Goal: Task Accomplishment & Management: Manage account settings

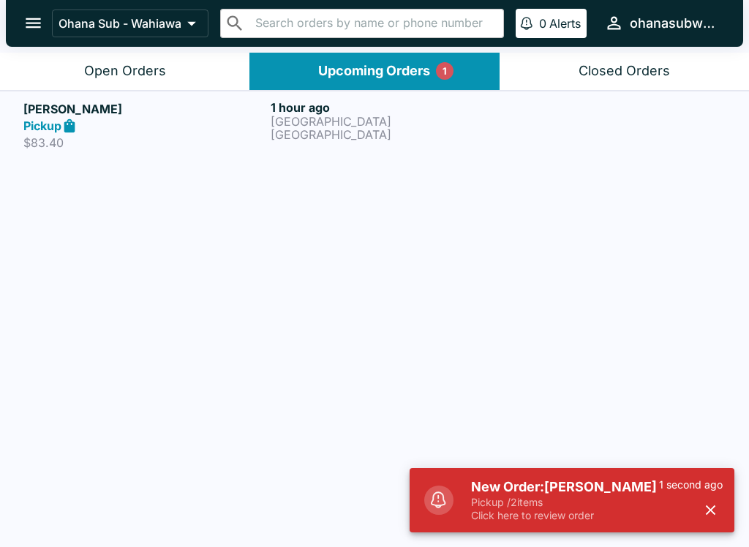
click at [560, 508] on p "Pickup / 2 items" at bounding box center [565, 502] width 188 height 13
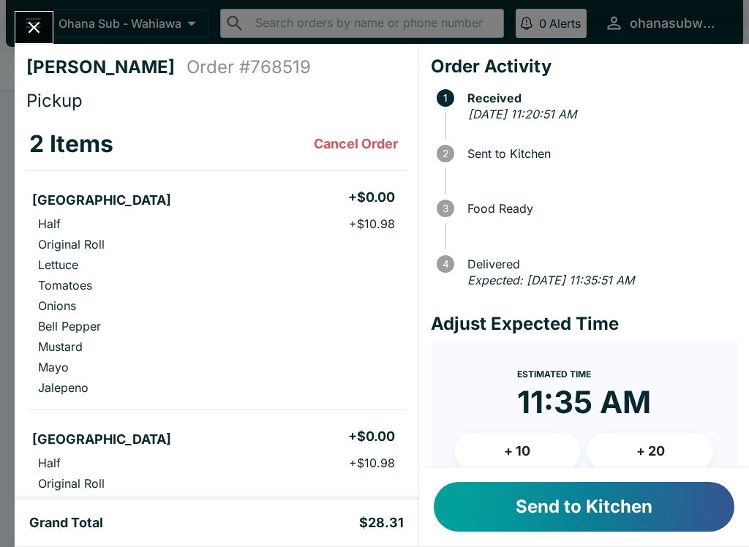
click at [600, 495] on button "Send to Kitchen" at bounding box center [584, 507] width 301 height 50
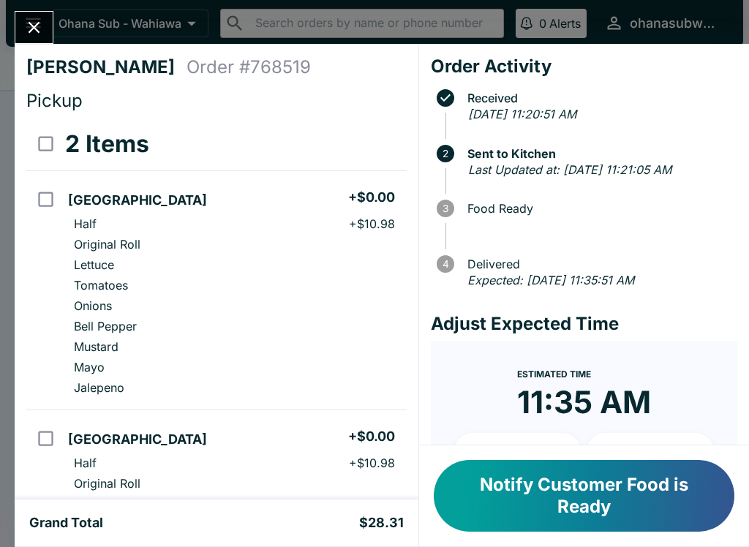
click at [33, 33] on icon "Close" at bounding box center [34, 28] width 20 height 20
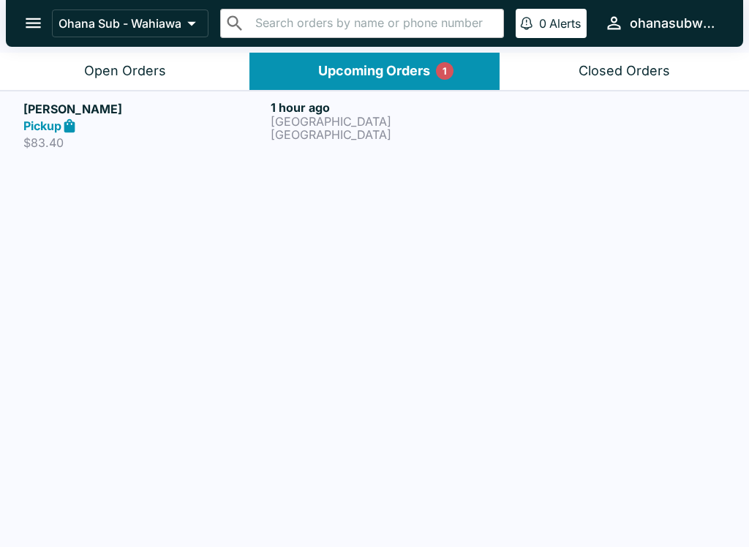
click at [284, 135] on p "[GEOGRAPHIC_DATA]" at bounding box center [391, 134] width 241 height 13
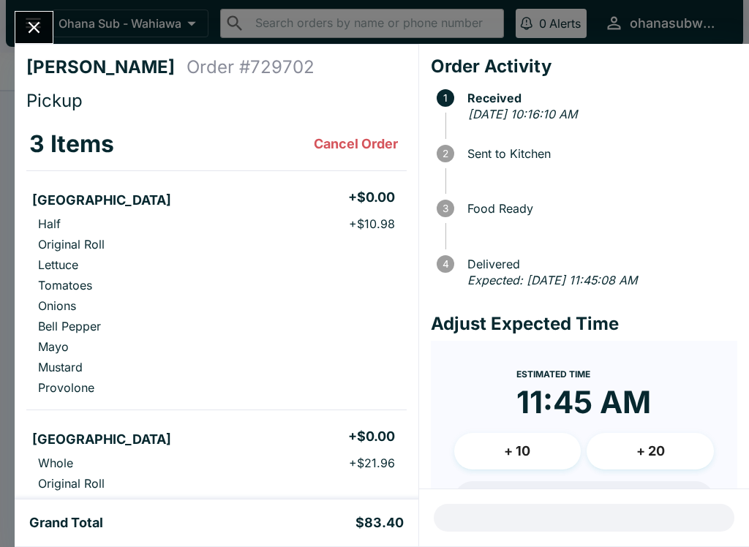
click at [29, 23] on icon "Close" at bounding box center [35, 28] width 12 height 12
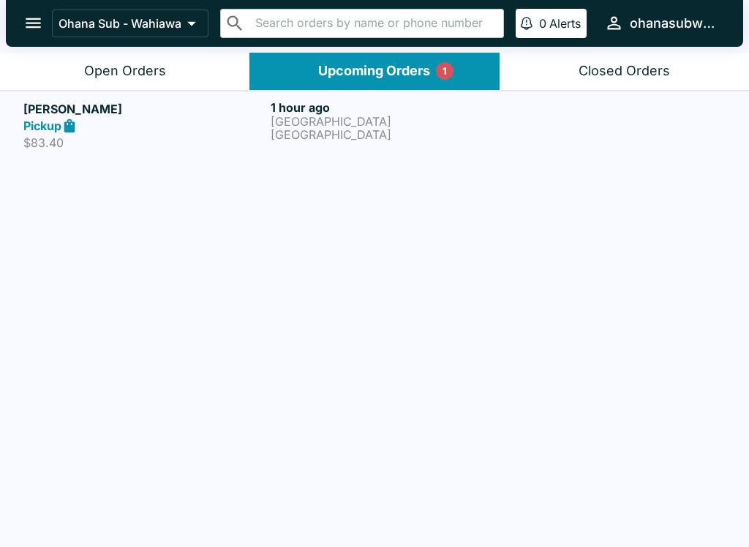
click at [236, 131] on div "Pickup" at bounding box center [143, 126] width 241 height 17
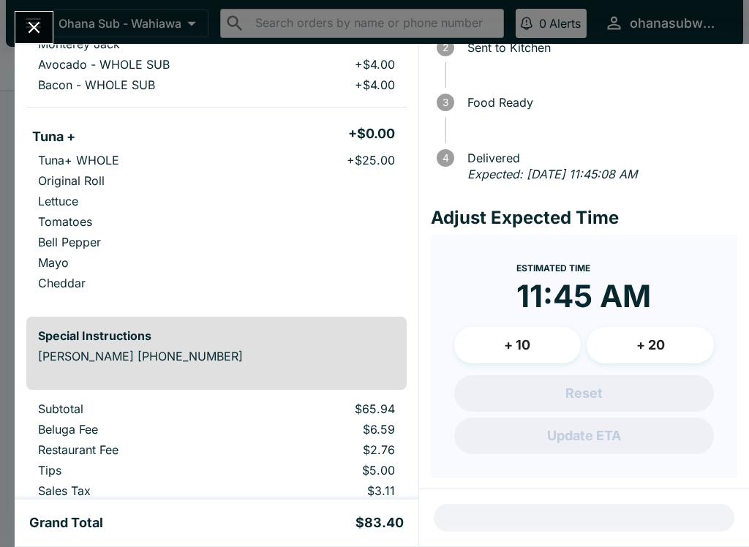
scroll to position [105, 0]
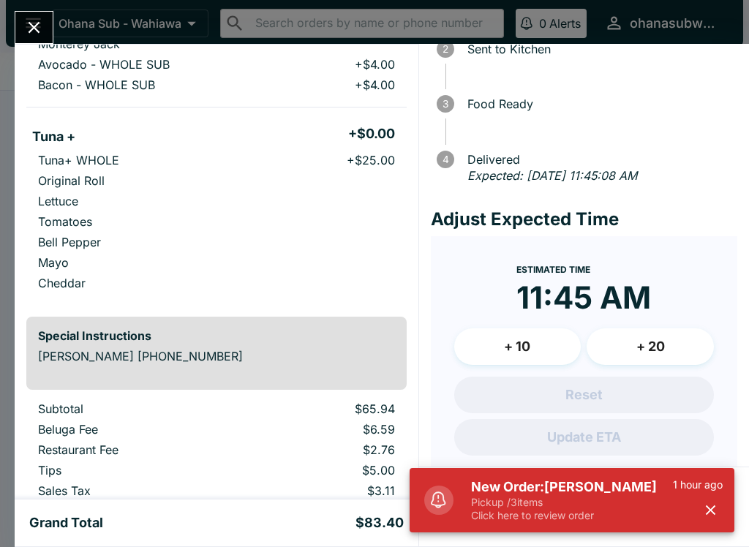
click at [598, 514] on p "Click here to review order" at bounding box center [572, 515] width 202 height 13
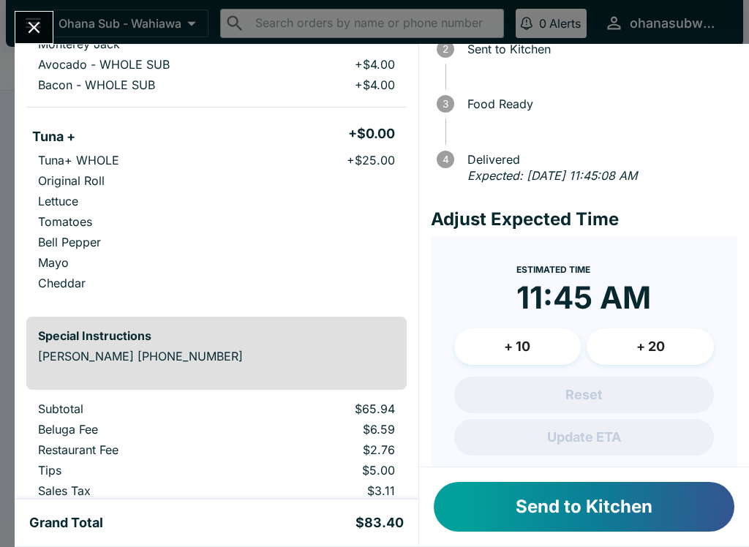
click at [584, 515] on button "Send to Kitchen" at bounding box center [584, 507] width 301 height 50
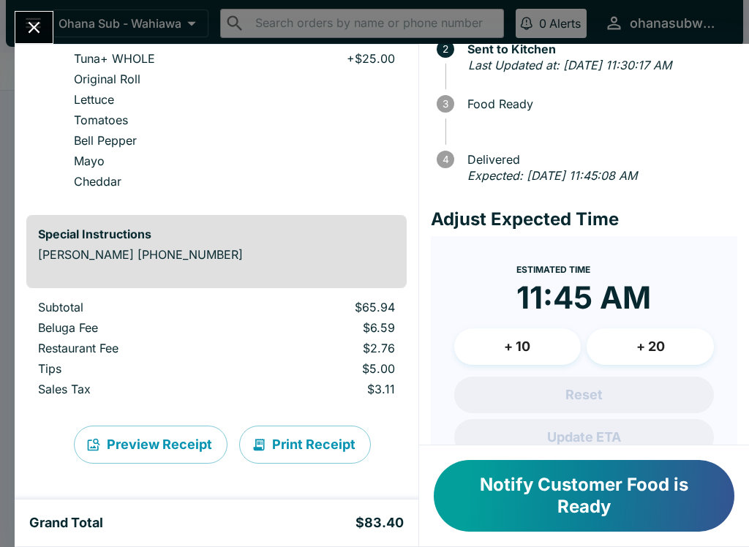
scroll to position [644, 0]
click at [656, 502] on button "Notify Customer Food is Ready" at bounding box center [584, 496] width 301 height 72
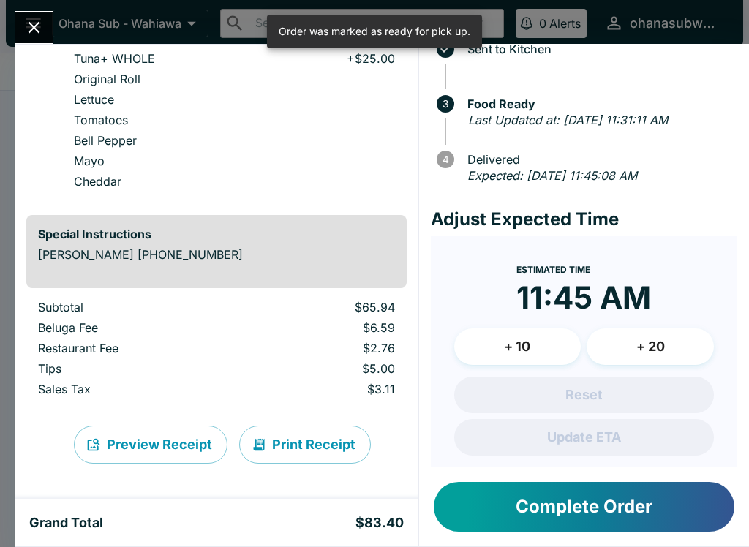
click at [2, 26] on div "[PERSON_NAME] Order # 729702 Pickup 3 Items Italinano + $0.00 Half + $10.98 Ori…" at bounding box center [374, 273] width 749 height 547
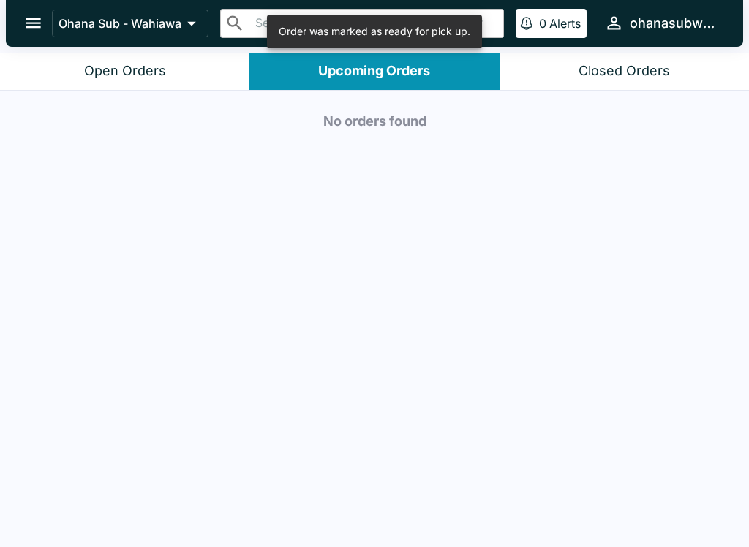
click at [2, 25] on div at bounding box center [7, 273] width 15 height 547
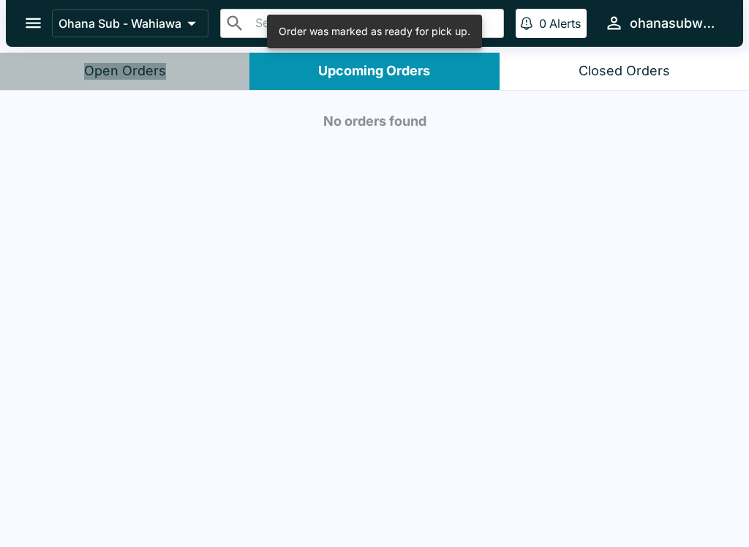
click at [138, 54] on button "Open Orders" at bounding box center [124, 71] width 249 height 37
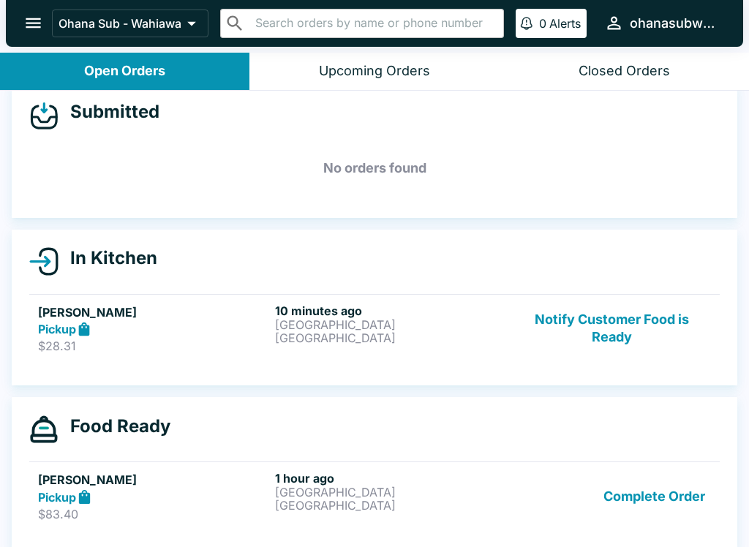
scroll to position [18, 0]
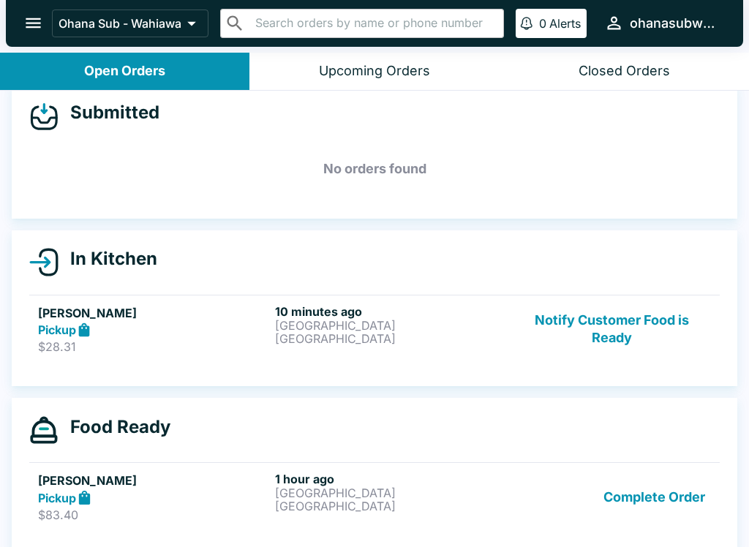
click at [72, 338] on div "[PERSON_NAME] Pickup $28.31" at bounding box center [153, 329] width 231 height 50
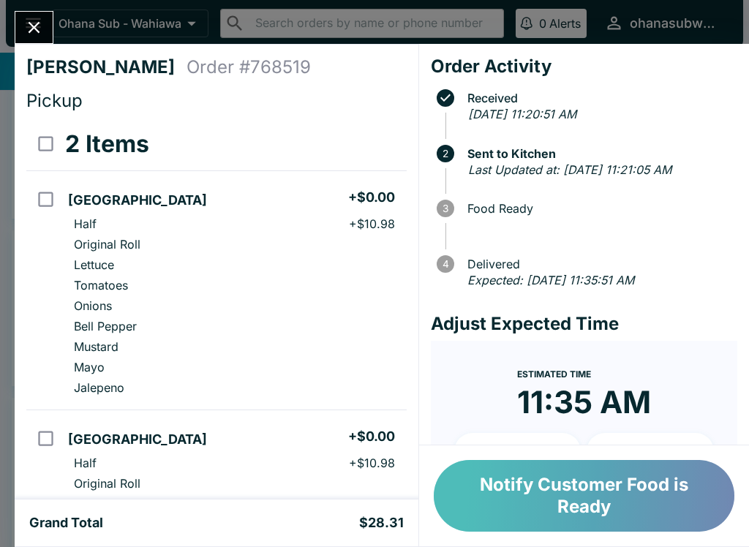
click at [603, 484] on button "Notify Customer Food is Ready" at bounding box center [584, 496] width 301 height 72
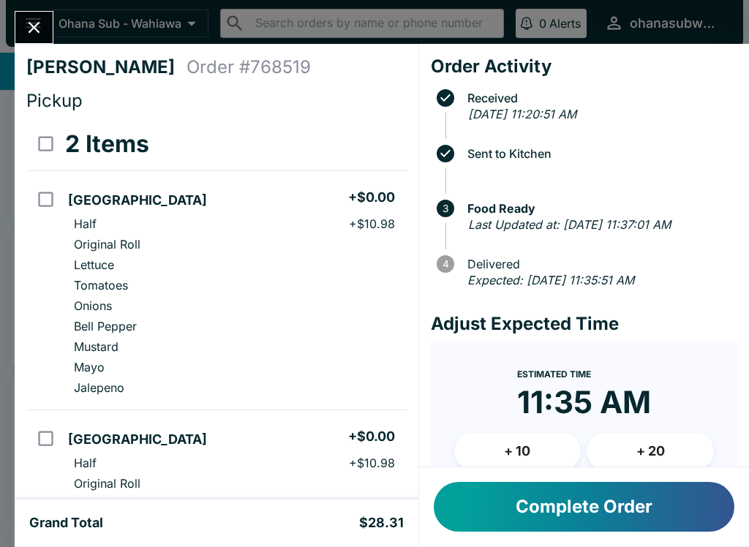
click at [576, 502] on button "Complete Order" at bounding box center [584, 507] width 301 height 50
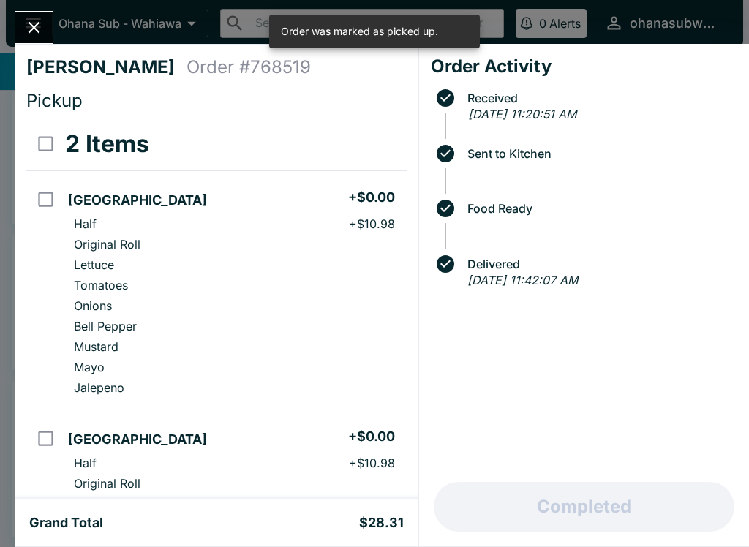
scroll to position [13, 0]
click at [48, 38] on button "Close" at bounding box center [33, 27] width 37 height 31
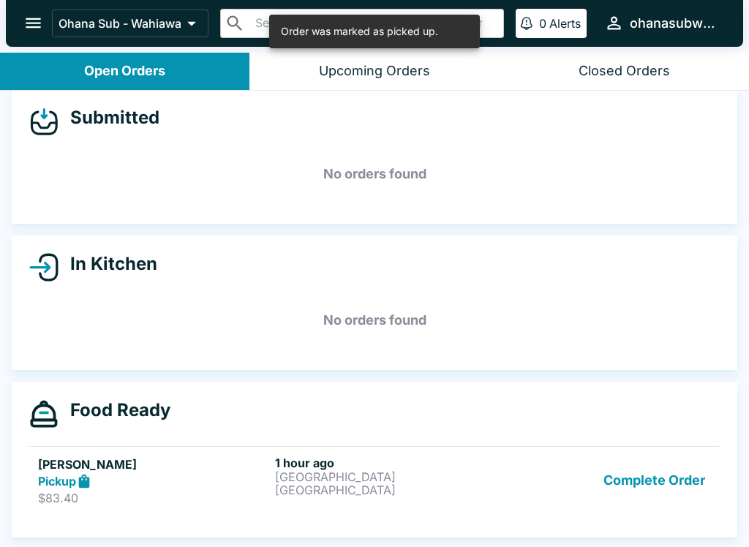
click at [518, 474] on div "Complete Order" at bounding box center [612, 481] width 198 height 50
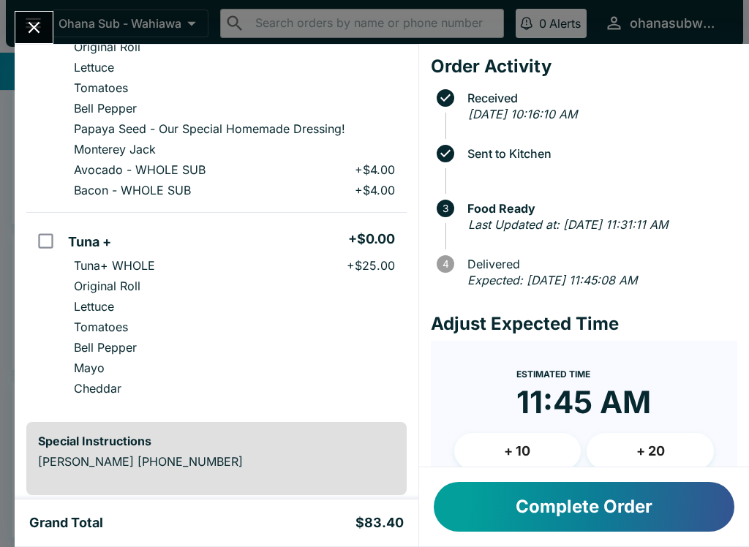
scroll to position [439, 0]
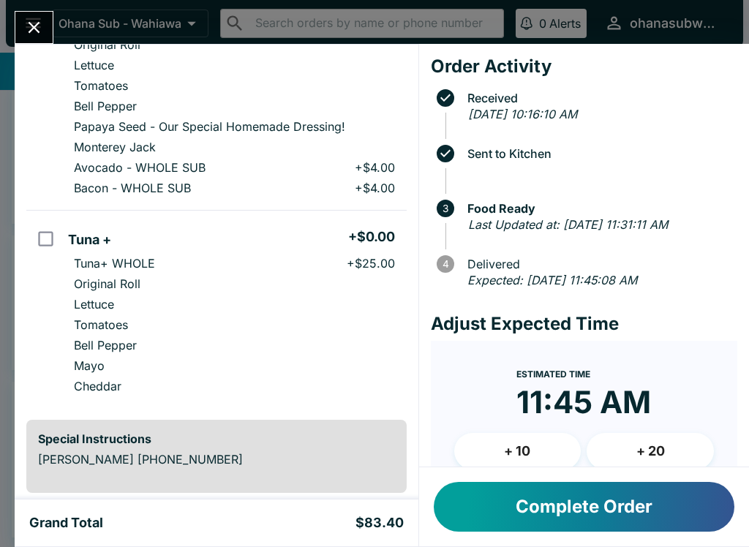
click at [518, 506] on button "Complete Order" at bounding box center [584, 507] width 301 height 50
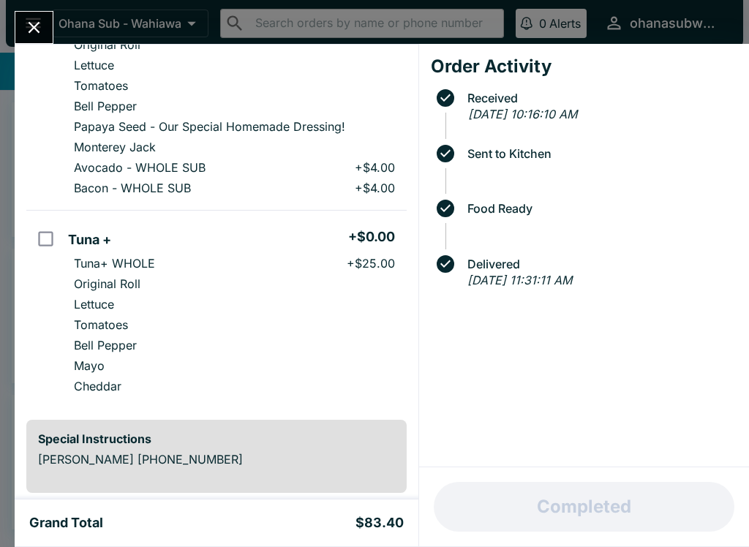
scroll to position [0, 0]
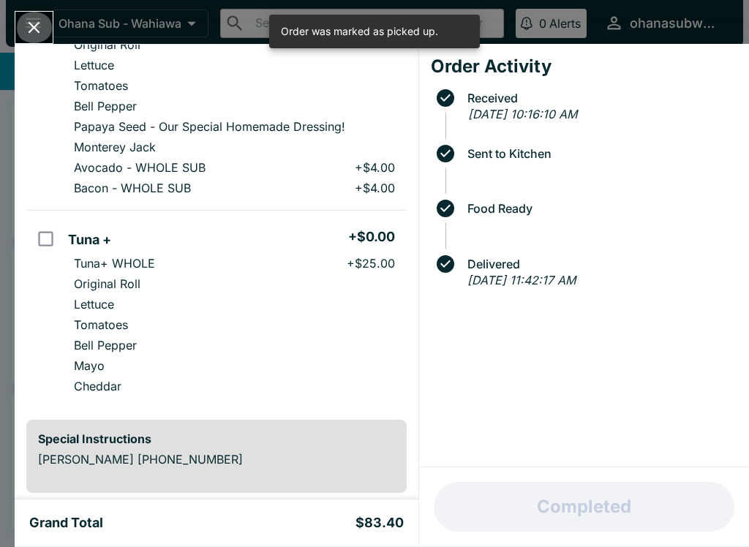
click at [39, 42] on button "Close" at bounding box center [33, 27] width 37 height 31
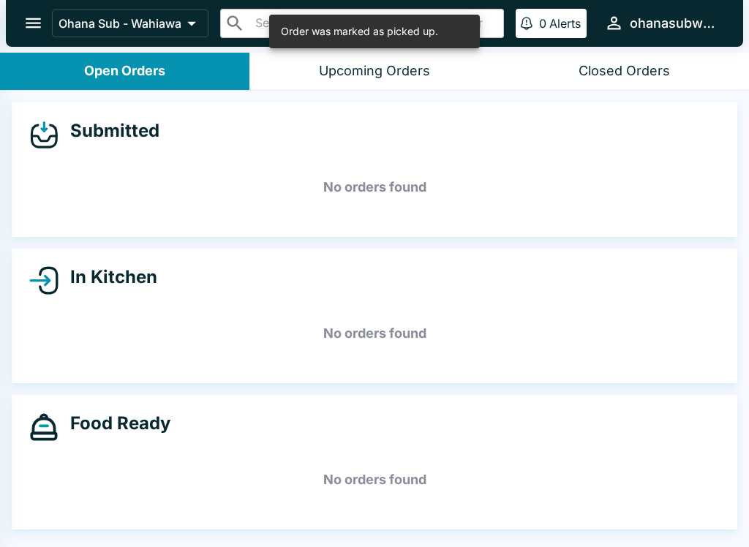
click at [40, 25] on div at bounding box center [374, 273] width 749 height 547
click at [38, 23] on icon "open drawer" at bounding box center [33, 23] width 15 height 10
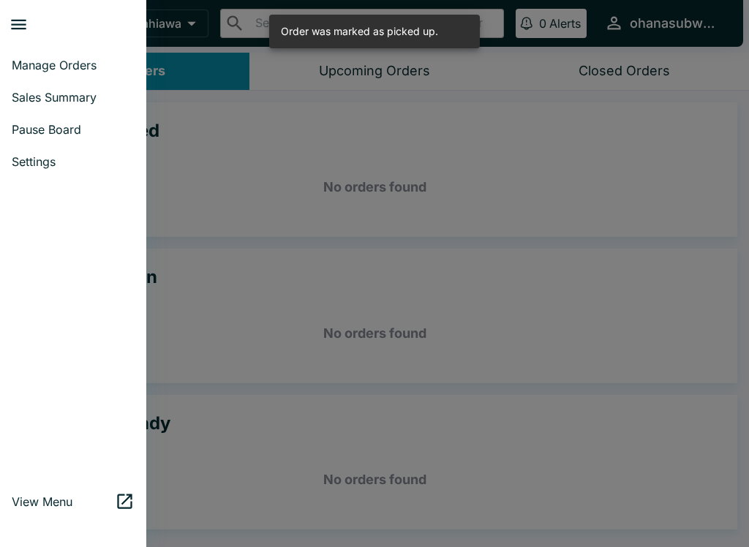
click at [62, 176] on link "Settings" at bounding box center [73, 162] width 146 height 32
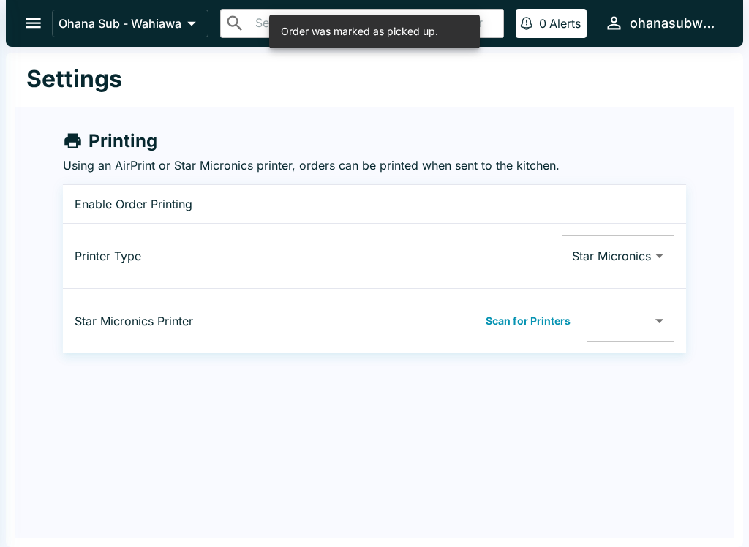
click at [64, 177] on div at bounding box center [374, 273] width 749 height 547
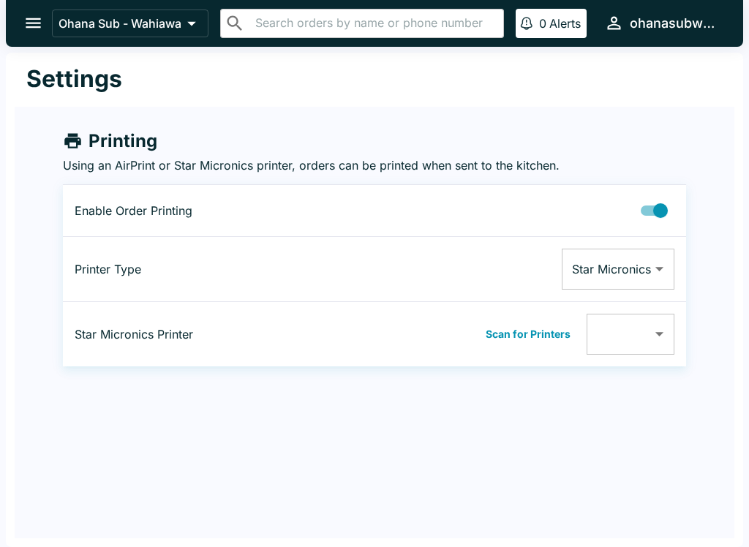
click at [546, 329] on button "Scan for Printers" at bounding box center [528, 334] width 94 height 22
click at [662, 332] on body "Ohana Sub - Wahiawa ​ ​ 0 Alerts ohanasubwahiawa Settings Printing Using an Air…" at bounding box center [374, 273] width 749 height 547
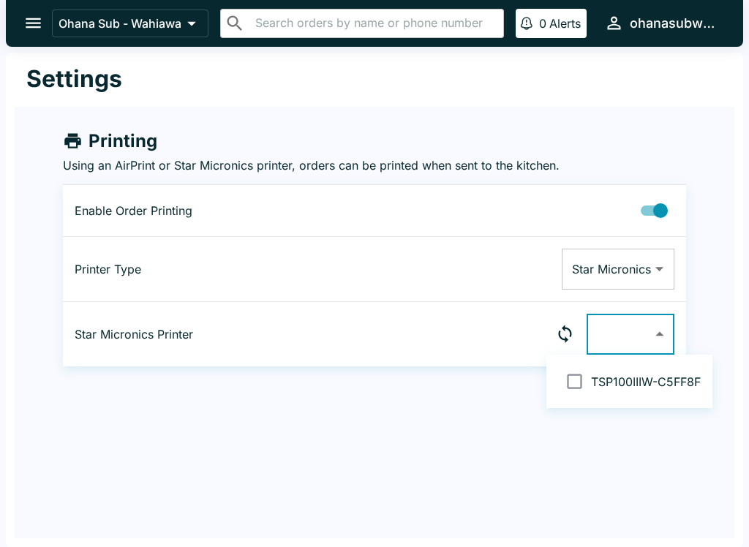
click at [646, 339] on div at bounding box center [374, 273] width 749 height 547
click at [655, 325] on body "Ohana Sub - Wahiawa ​ ​ 0 Alerts ohanasubwahiawa Settings Printing Using an Air…" at bounding box center [374, 273] width 749 height 547
click at [577, 371] on input "checkbox" at bounding box center [574, 381] width 33 height 33
checkbox input "false"
type input "001D12C5FF8F"
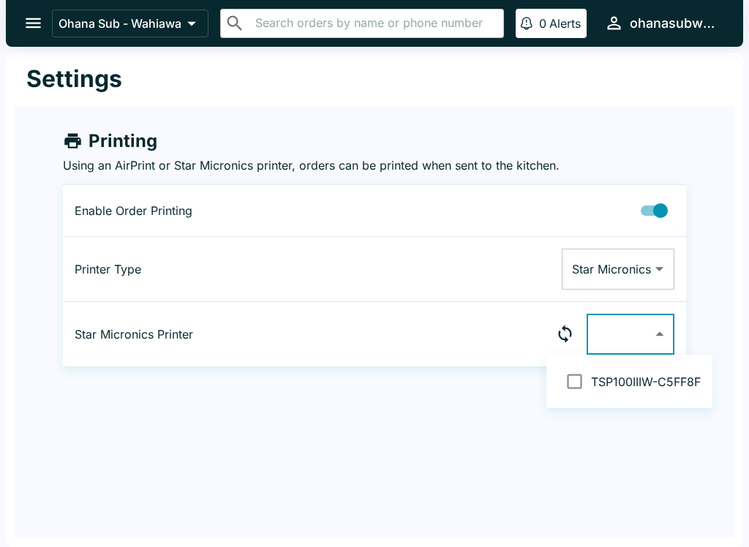
checkbox input "true"
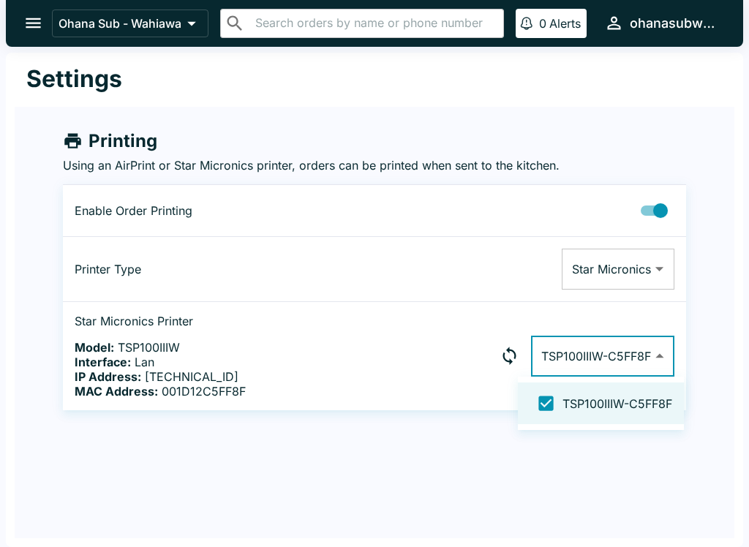
click at [728, 318] on div at bounding box center [374, 273] width 749 height 547
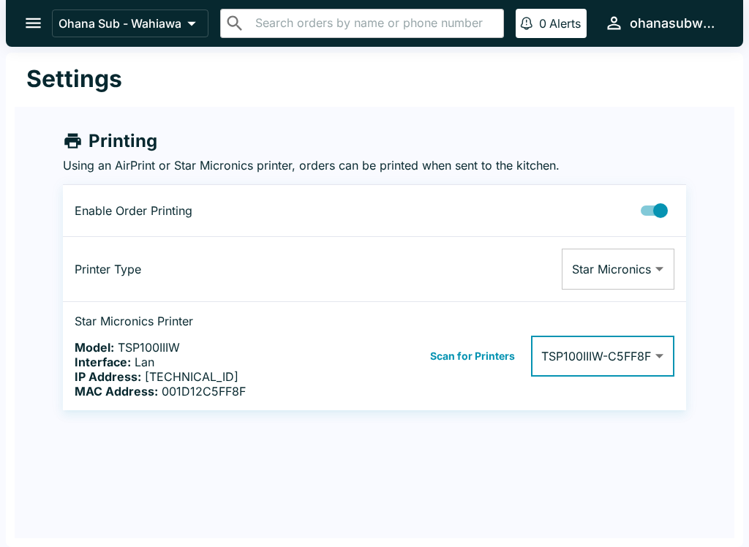
click at [36, 29] on icon "open drawer" at bounding box center [33, 23] width 20 height 20
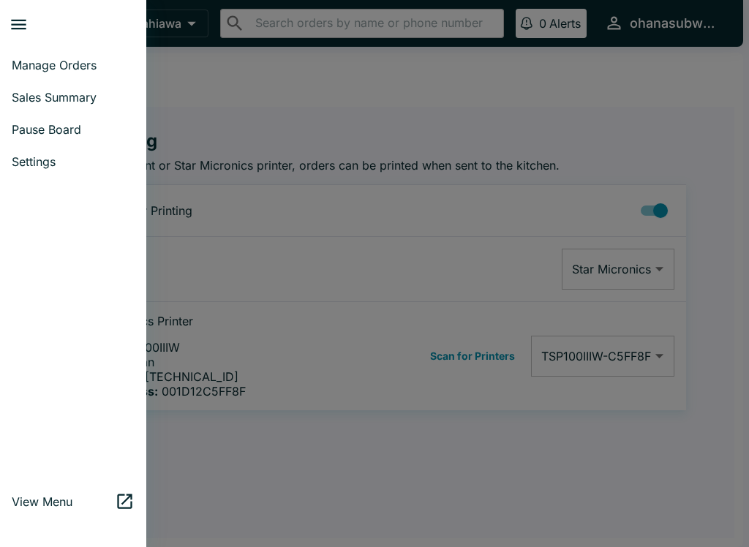
click at [43, 70] on span "Manage Orders" at bounding box center [73, 65] width 123 height 15
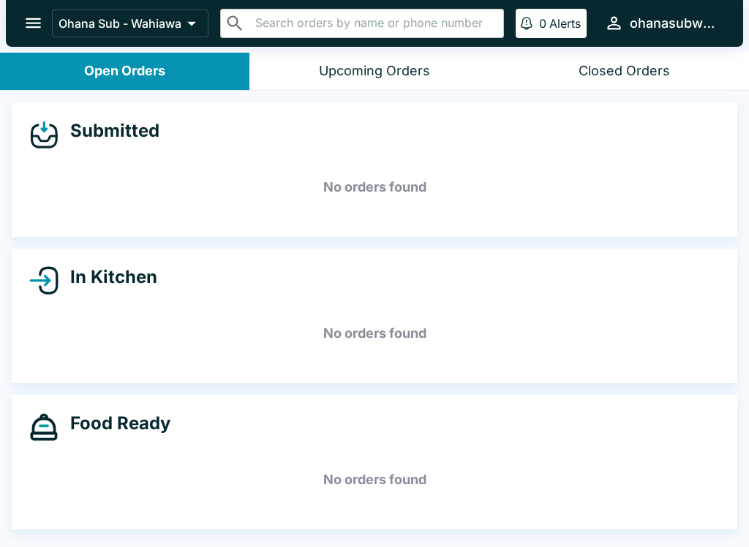
click at [584, 76] on div "Closed Orders" at bounding box center [623, 71] width 91 height 17
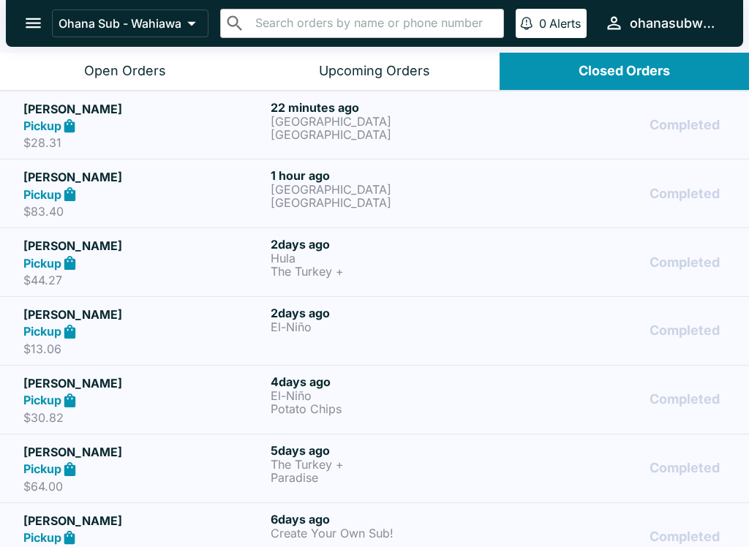
click at [586, 119] on div "Completed" at bounding box center [621, 125] width 207 height 50
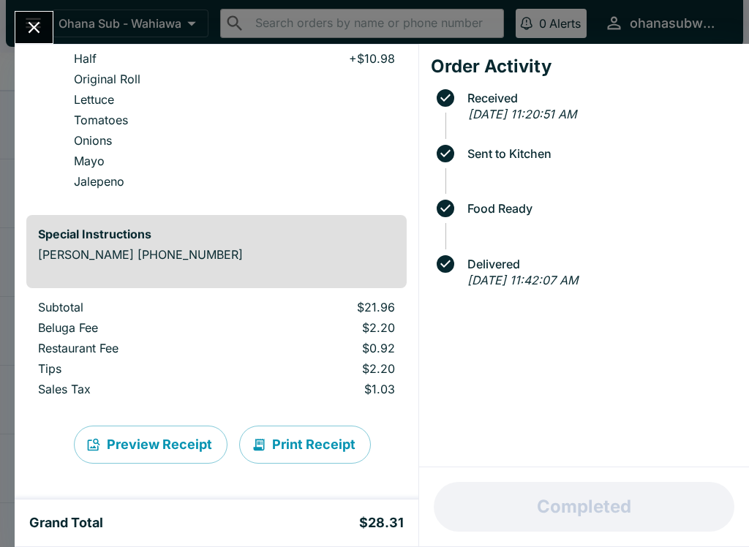
scroll to position [404, 0]
click at [277, 444] on button "Print Receipt" at bounding box center [305, 445] width 132 height 38
click at [42, 22] on icon "Close" at bounding box center [34, 28] width 20 height 20
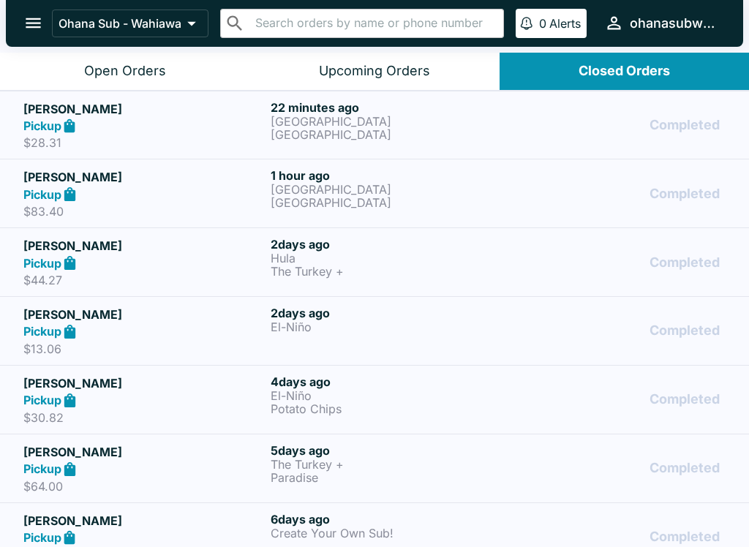
click at [279, 186] on p "[GEOGRAPHIC_DATA]" at bounding box center [391, 189] width 241 height 13
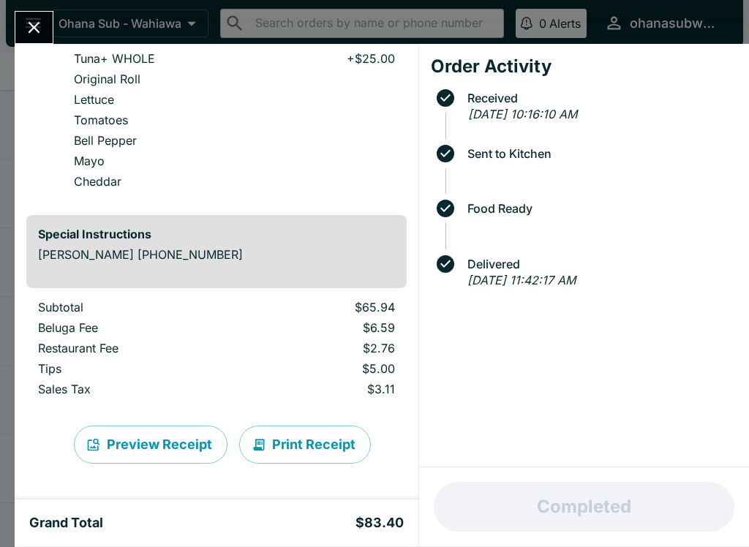
scroll to position [644, 0]
click at [305, 453] on button "Print Receipt" at bounding box center [305, 445] width 132 height 38
click at [48, 23] on button "Close" at bounding box center [33, 27] width 37 height 31
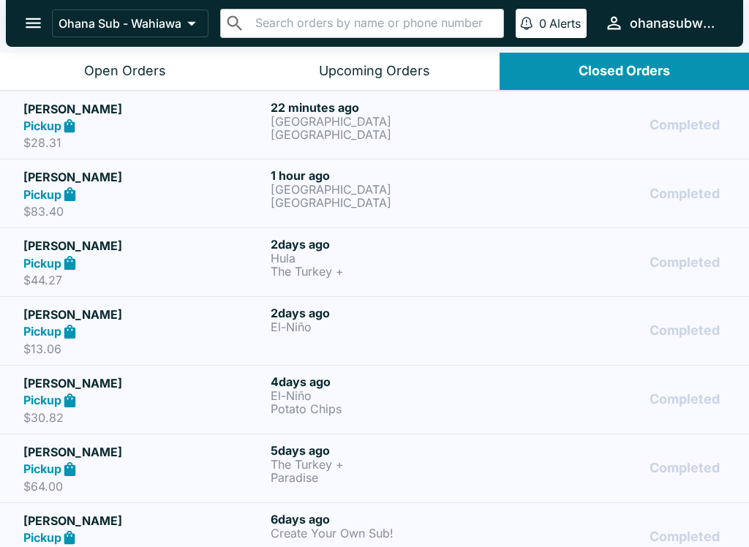
click at [43, 32] on icon "open drawer" at bounding box center [33, 23] width 20 height 20
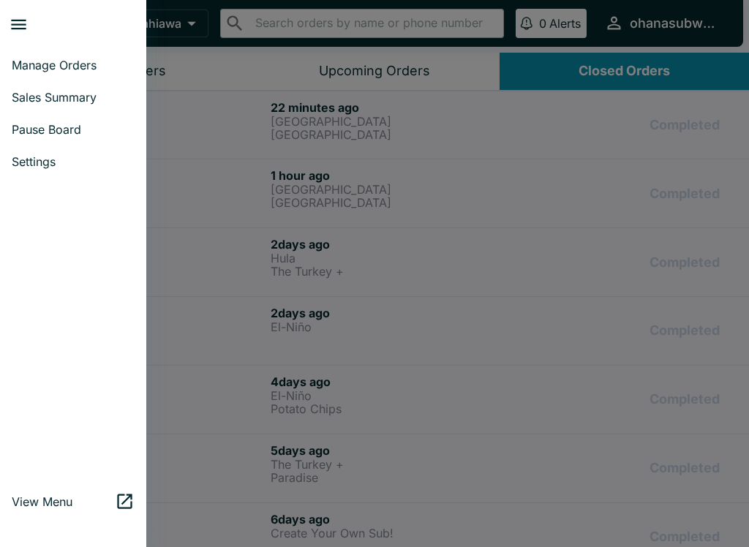
click at [65, 76] on link "Manage Orders" at bounding box center [73, 65] width 146 height 32
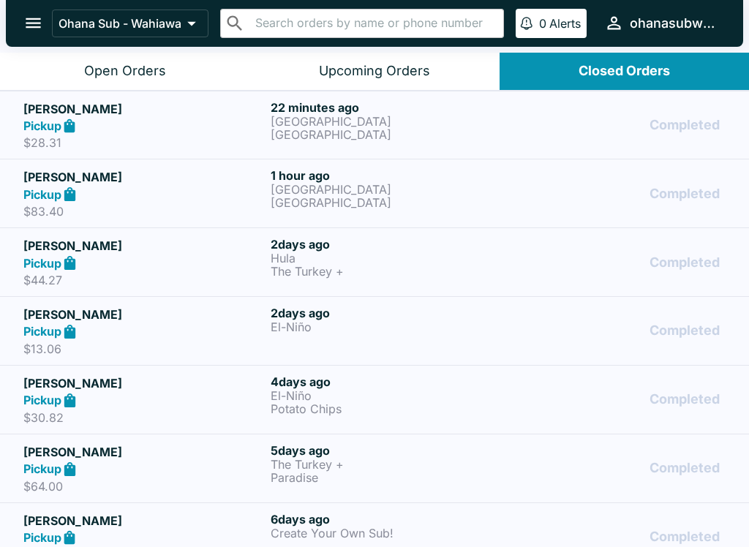
click at [139, 72] on div "Open Orders" at bounding box center [125, 71] width 82 height 17
